Goal: Find specific page/section: Find specific page/section

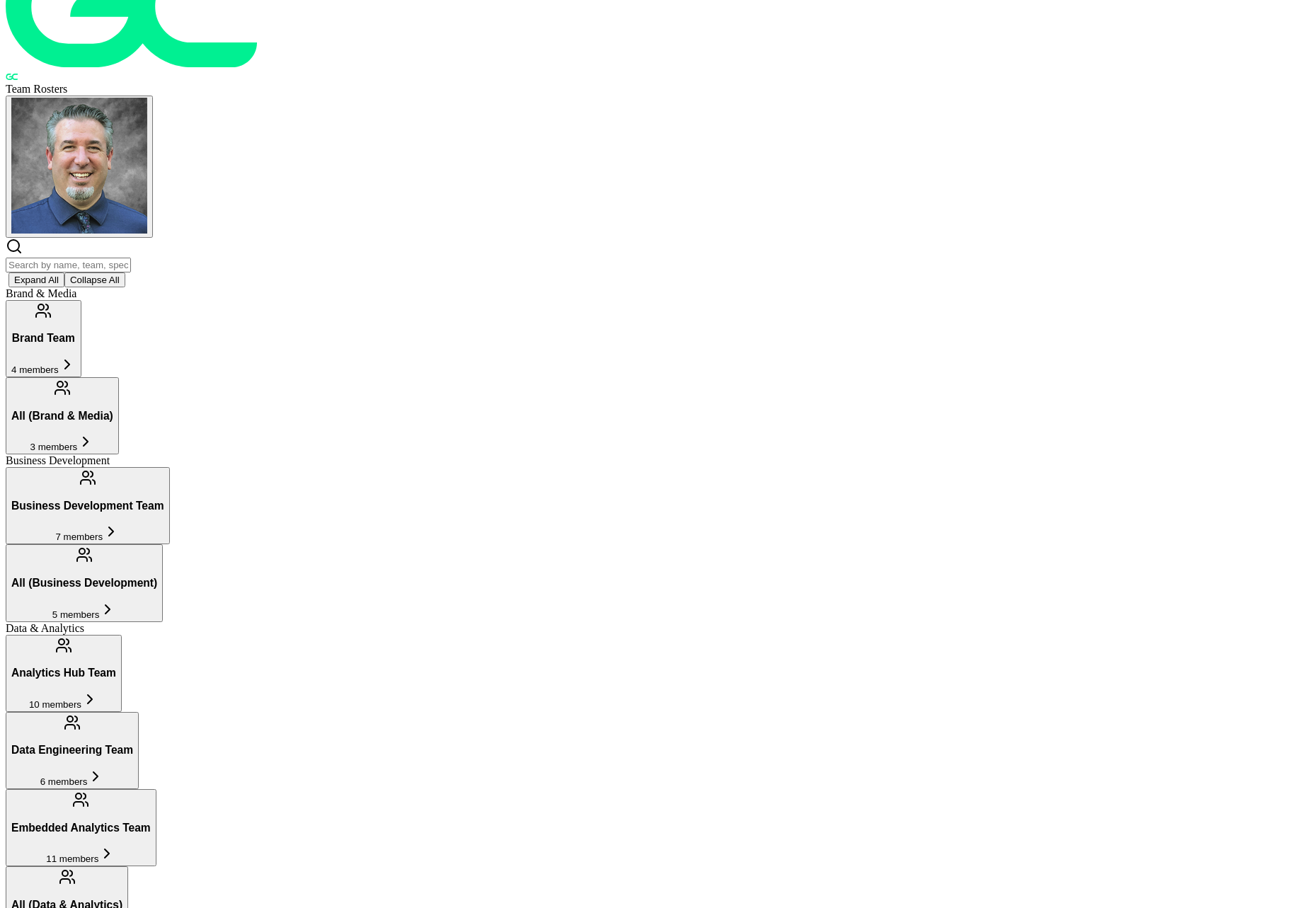
scroll to position [347, 0]
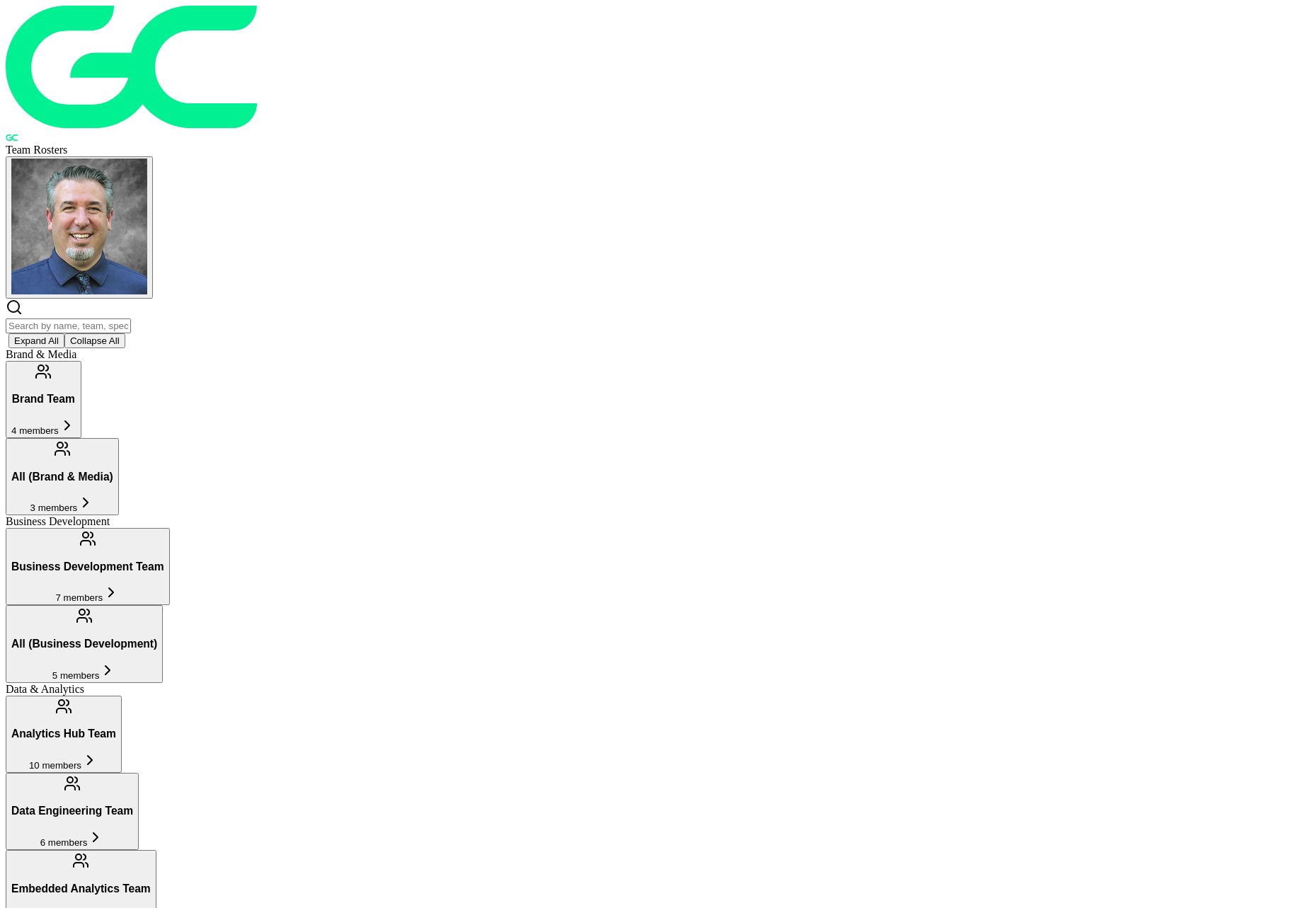
click at [131, 318] on input "text" at bounding box center [68, 326] width 125 height 15
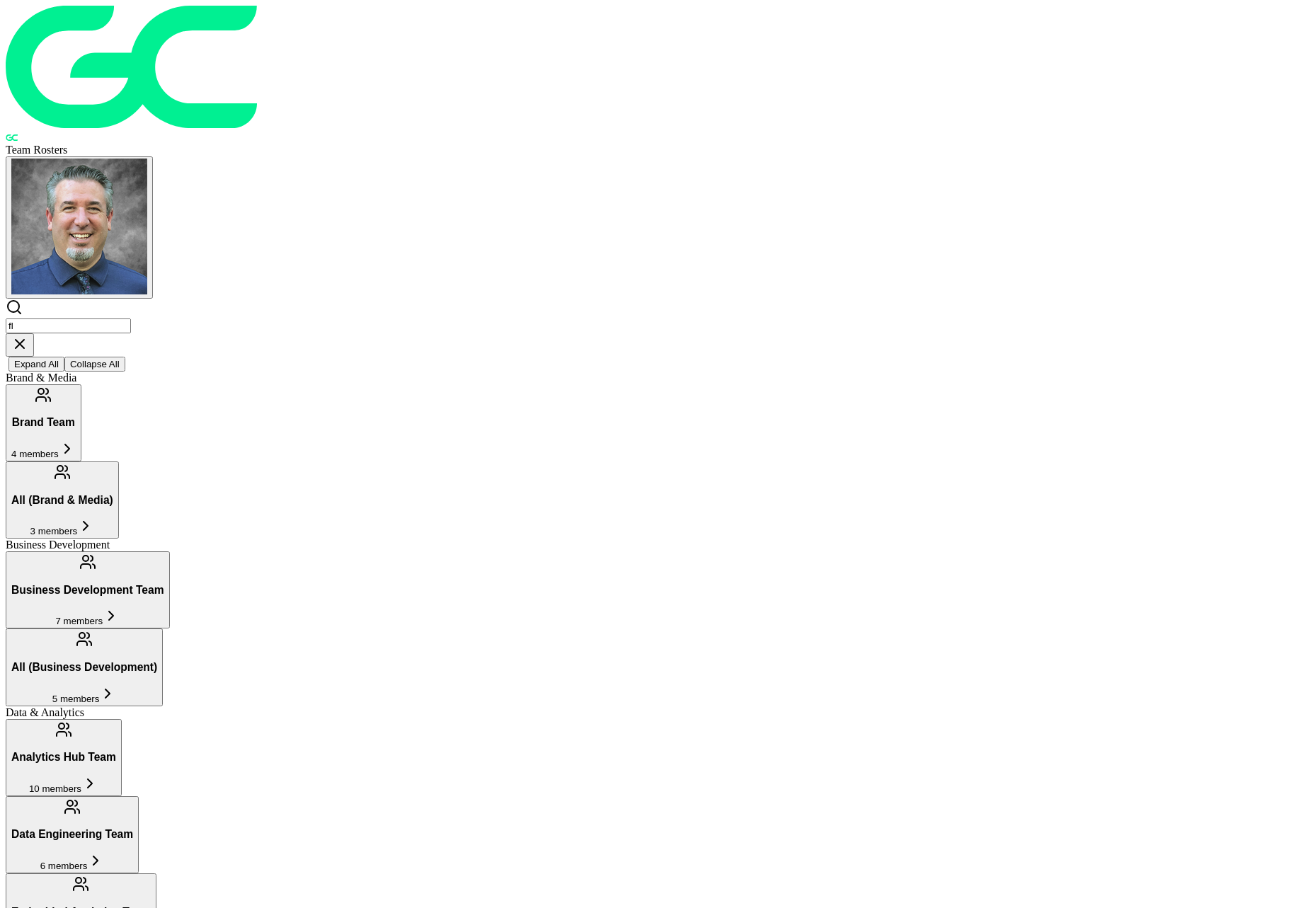
type input "f"
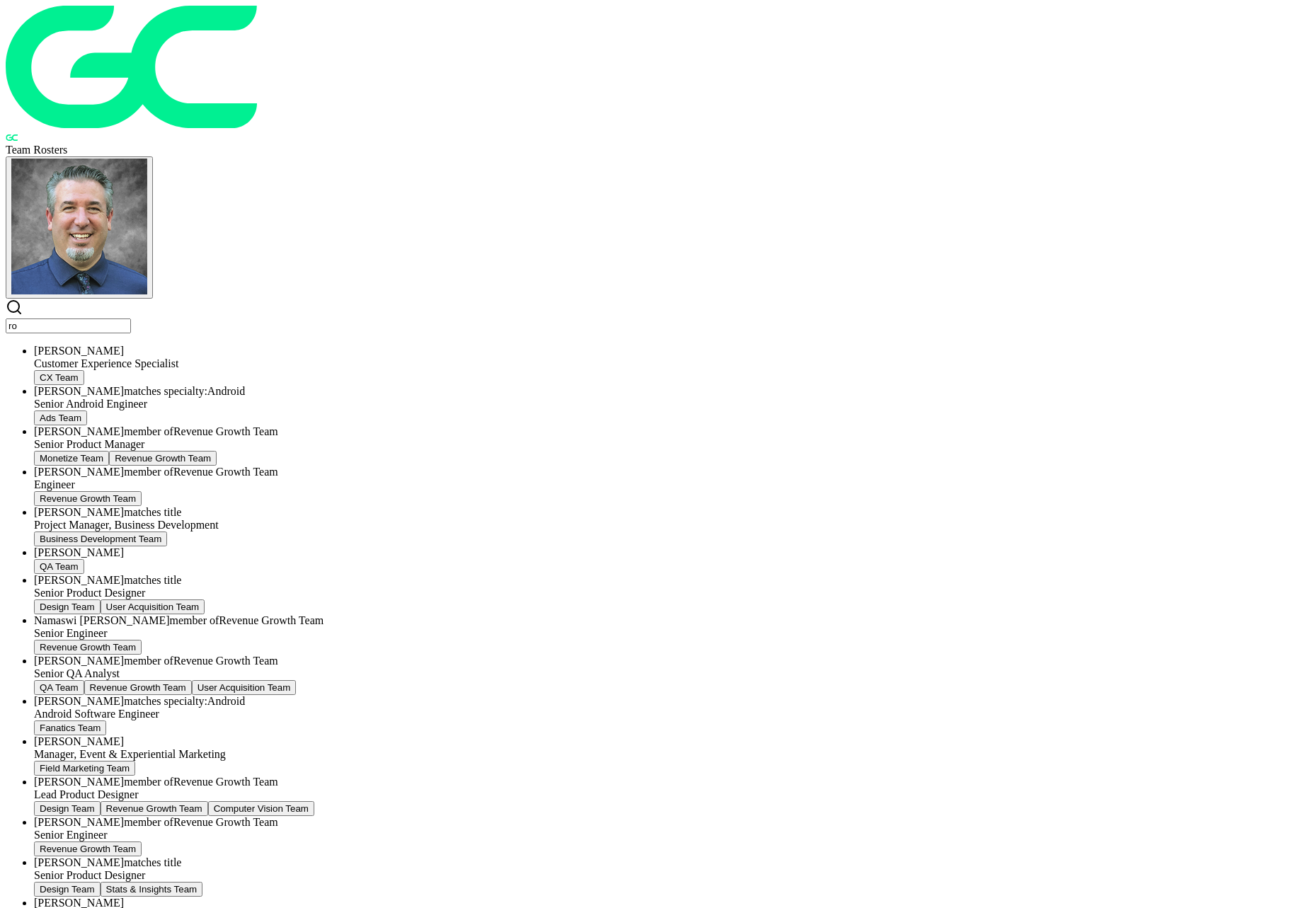
type input "r"
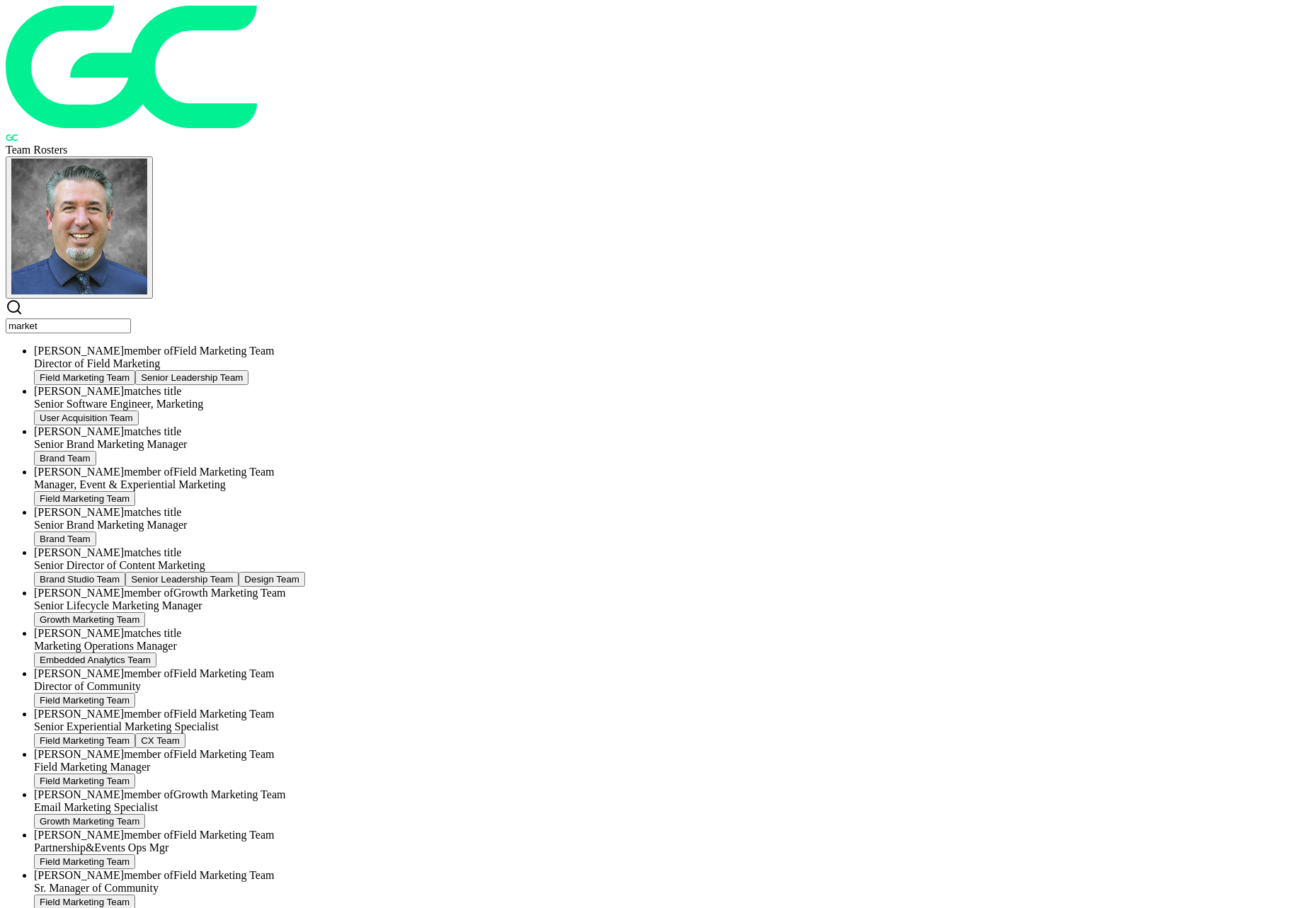
scroll to position [650, 0]
type input "market"
